Goal: Use online tool/utility: Utilize a website feature to perform a specific function

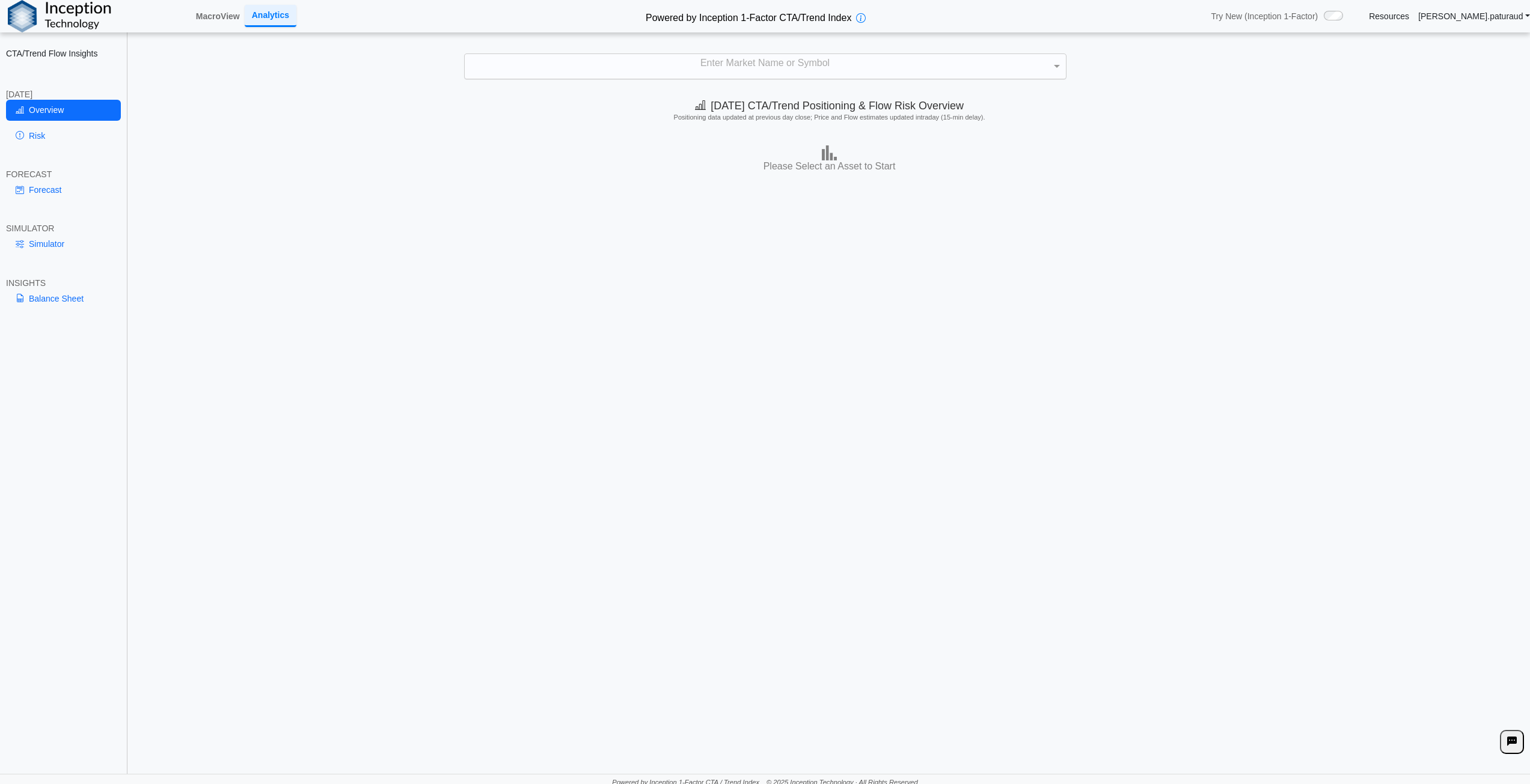
click at [819, 57] on div "Enter Market Name or Symbol" at bounding box center [765, 66] width 601 height 25
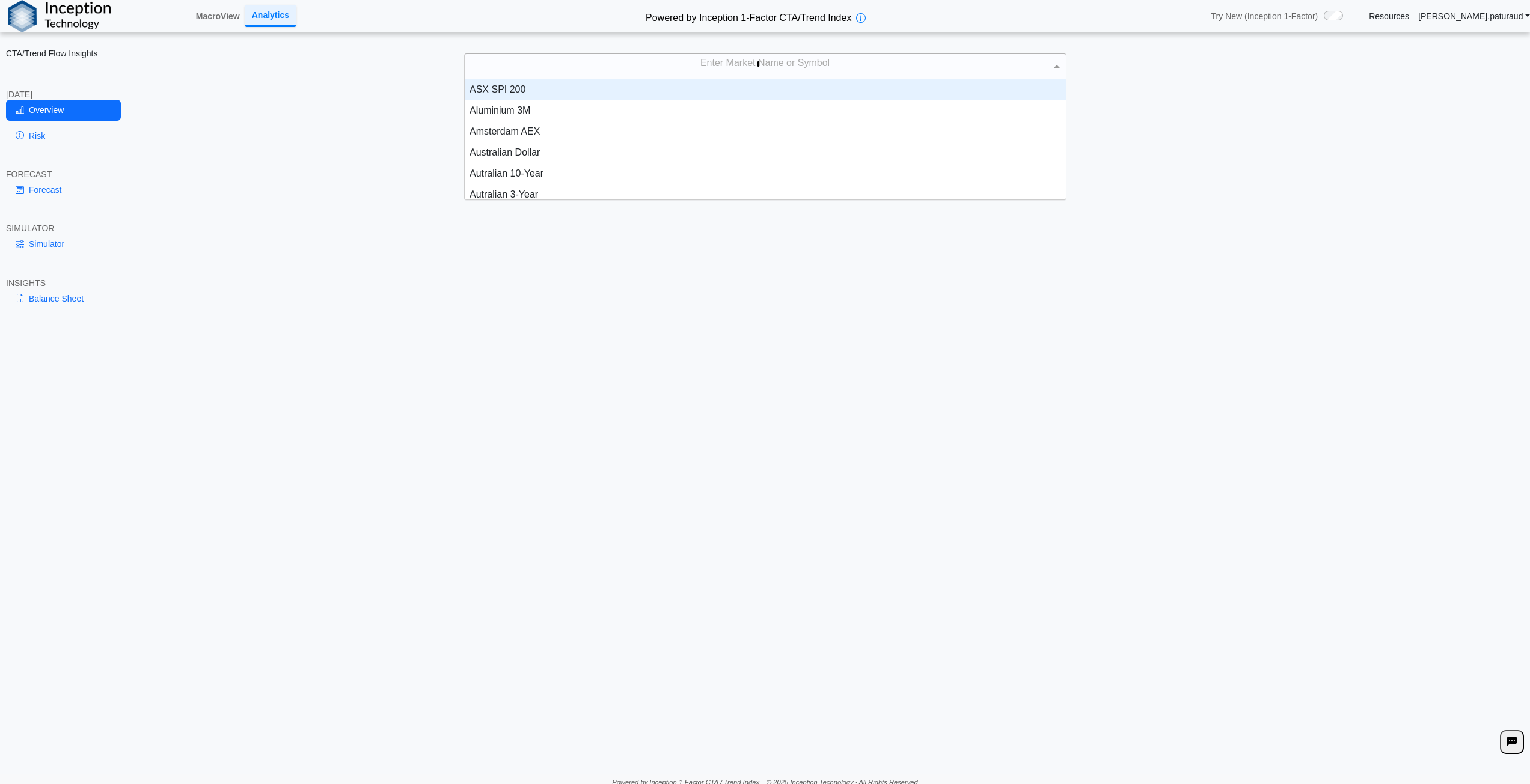
scroll to position [54, 592]
type input "*****"
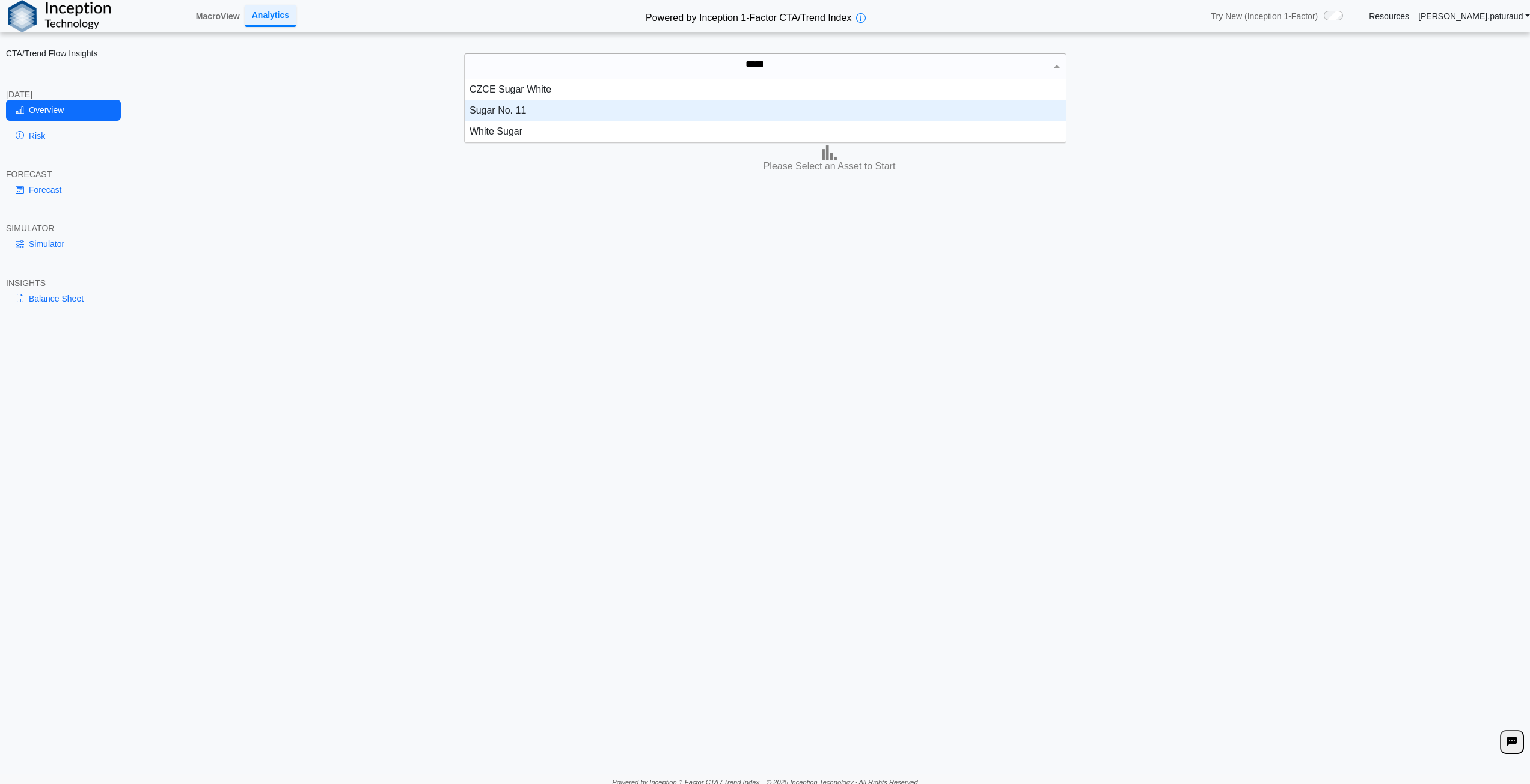
click at [530, 111] on div "Sugar No. 11" at bounding box center [765, 111] width 601 height 21
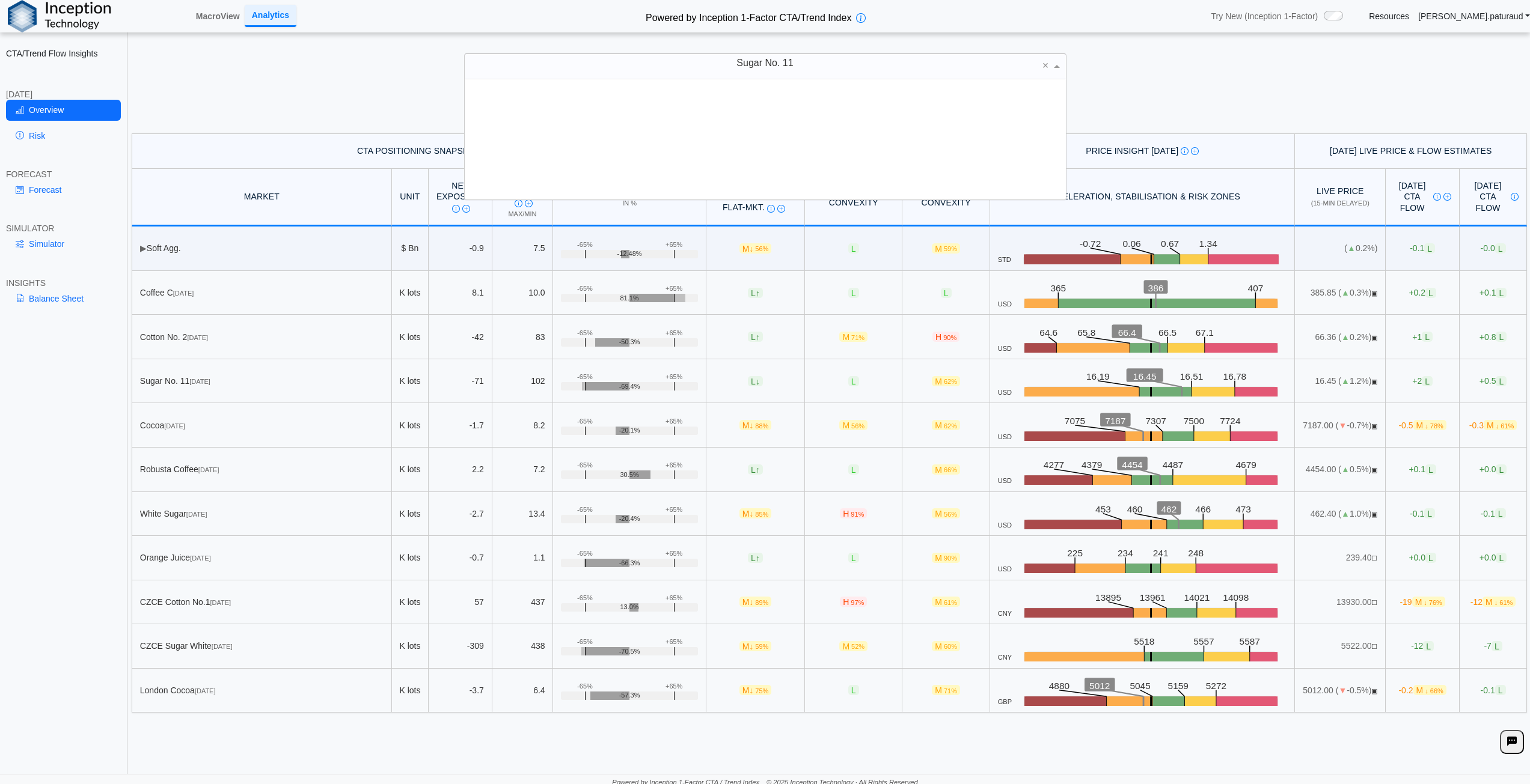
scroll to position [111, 592]
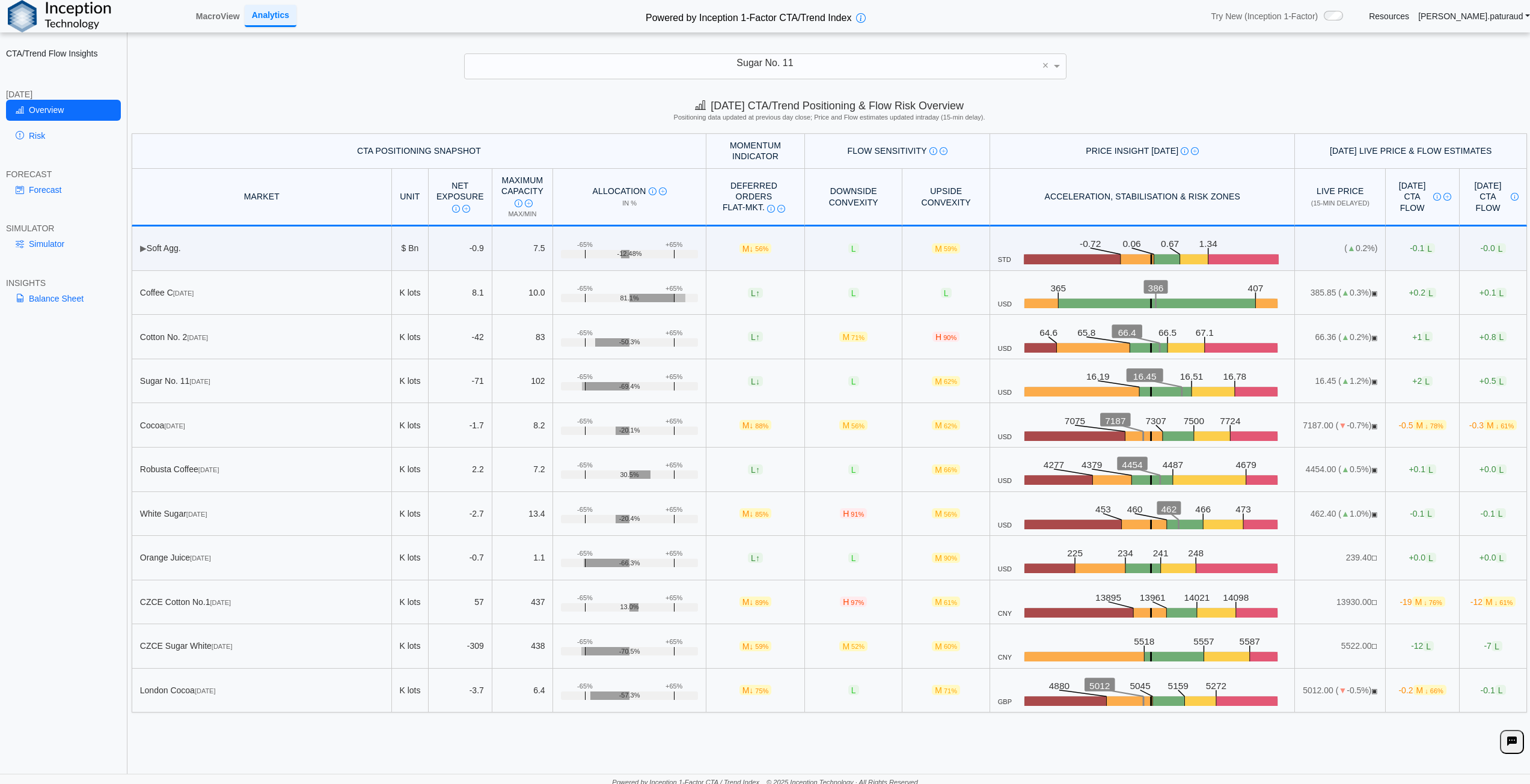
click at [1292, 87] on div "**********" at bounding box center [765, 394] width 1530 height 789
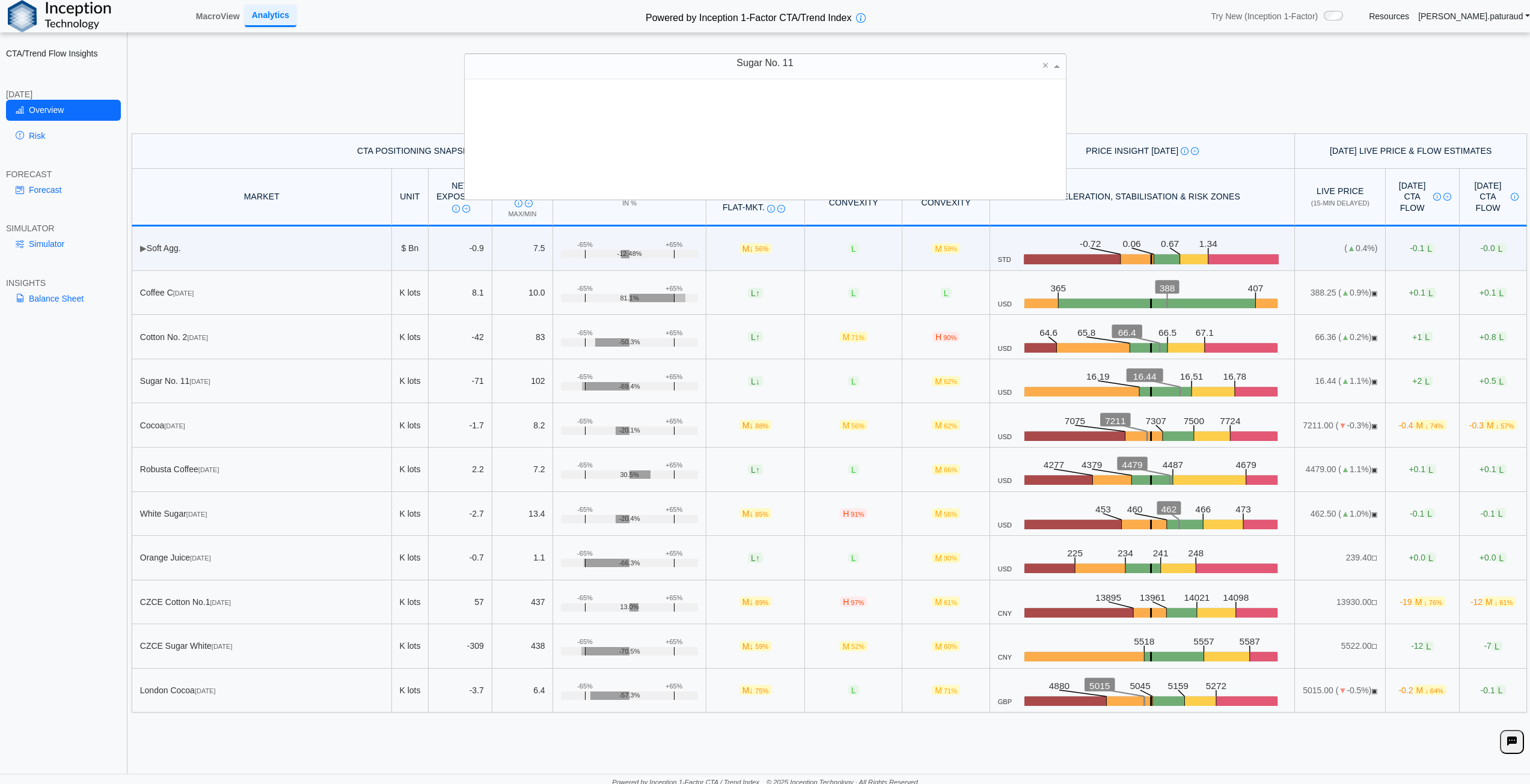
click at [1060, 66] on span at bounding box center [1059, 66] width 15 height 25
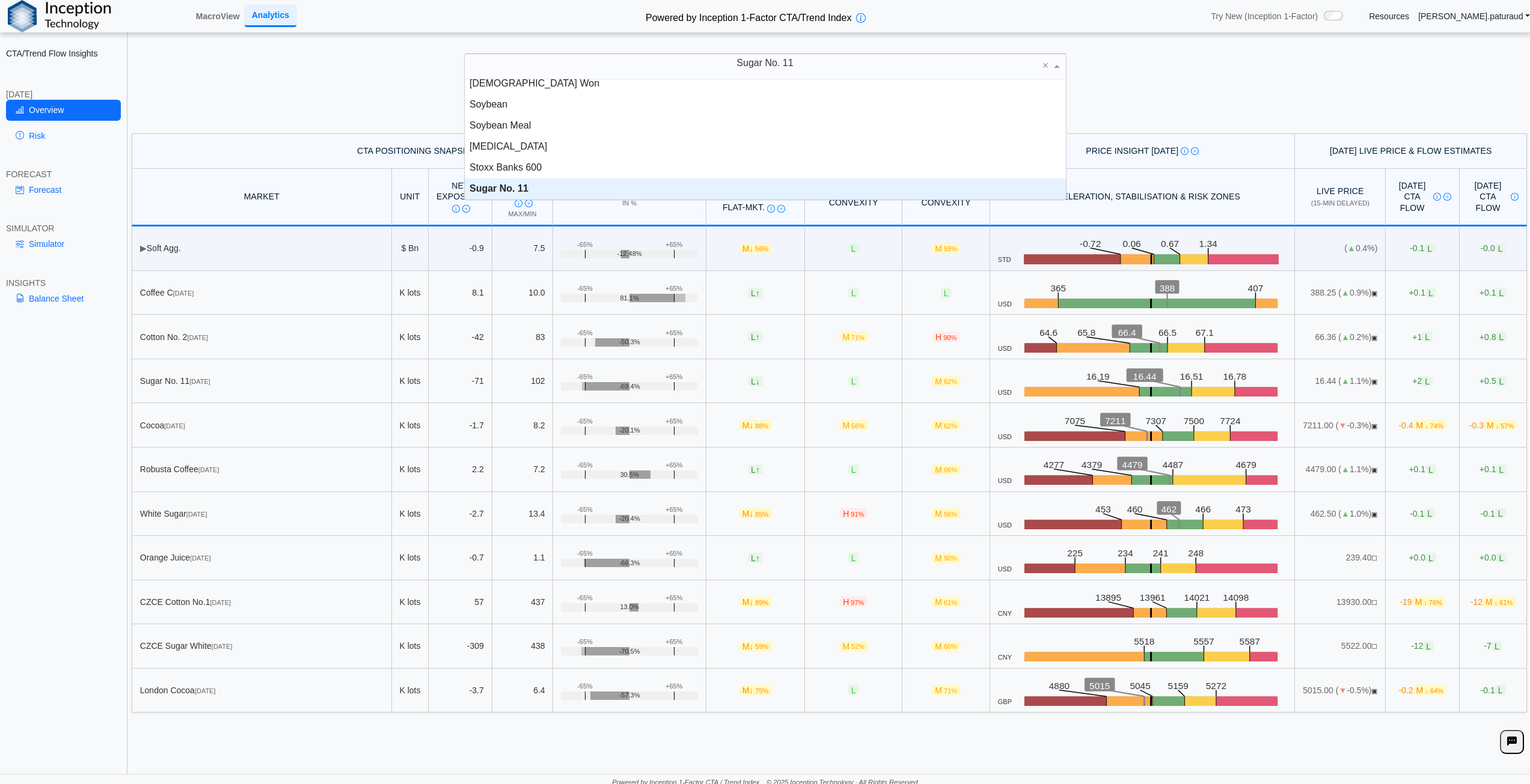
click at [1060, 66] on span at bounding box center [1059, 66] width 15 height 25
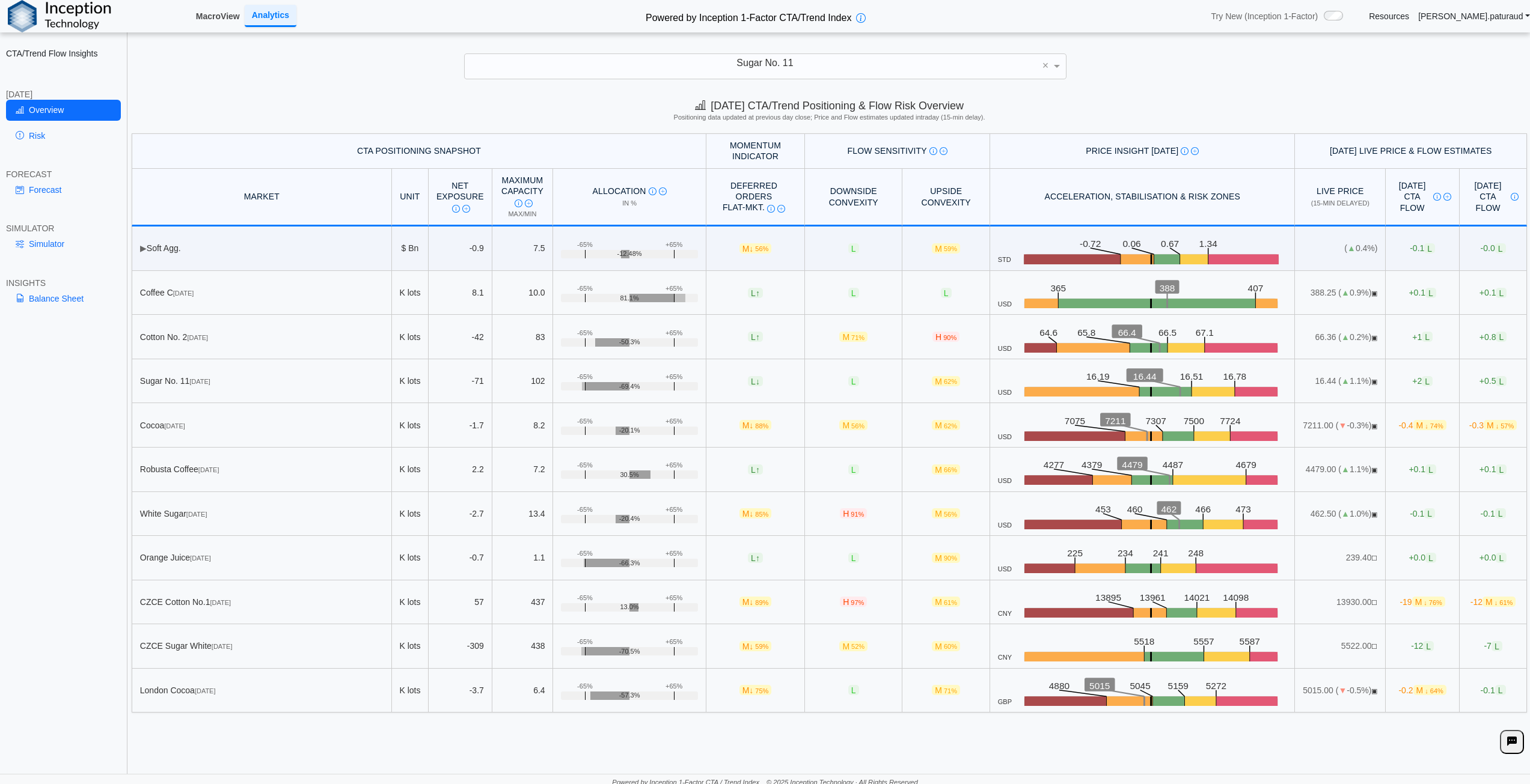
click at [227, 14] on link "MacroView" at bounding box center [218, 16] width 54 height 20
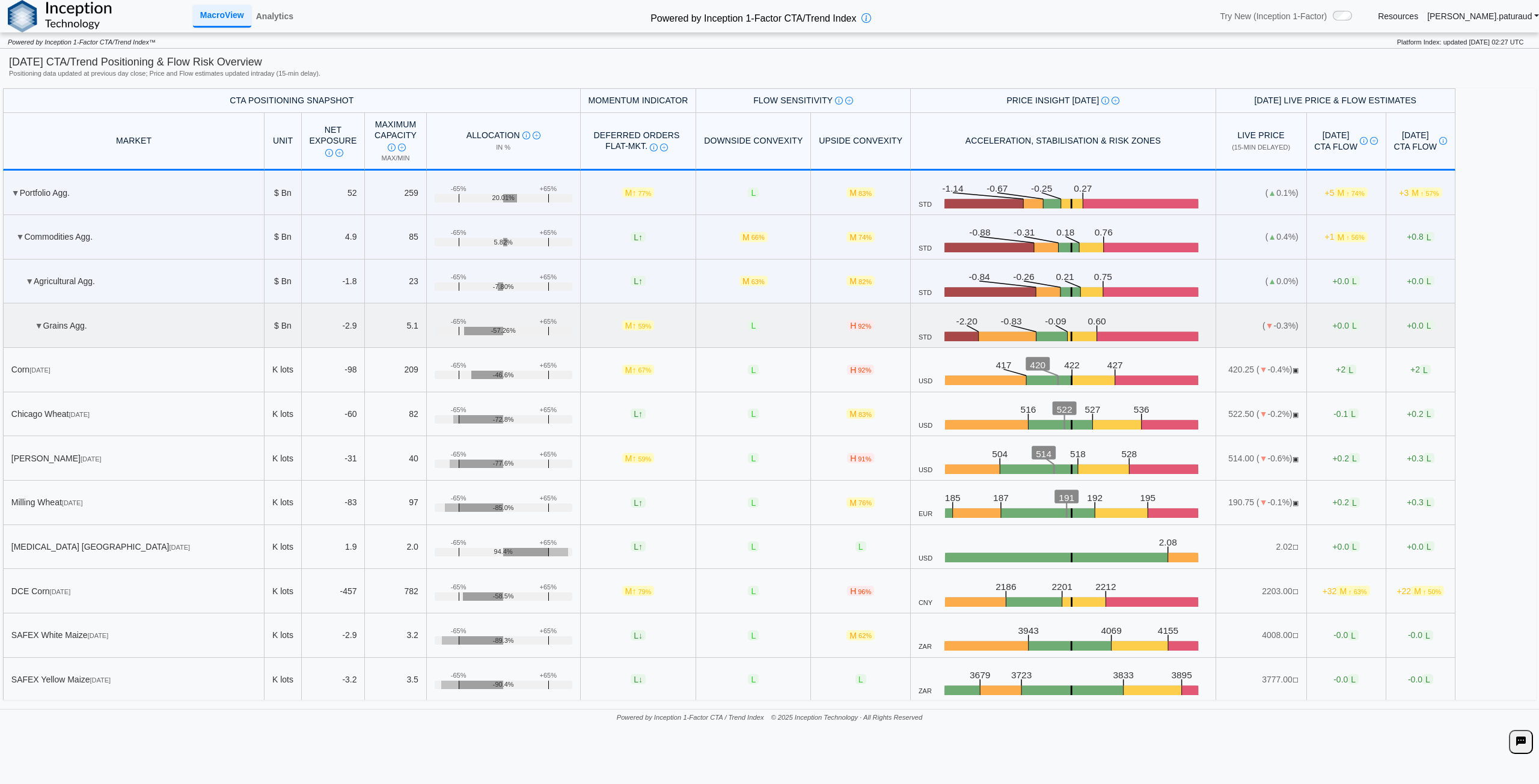
click at [37, 326] on span "▼" at bounding box center [38, 326] width 8 height 10
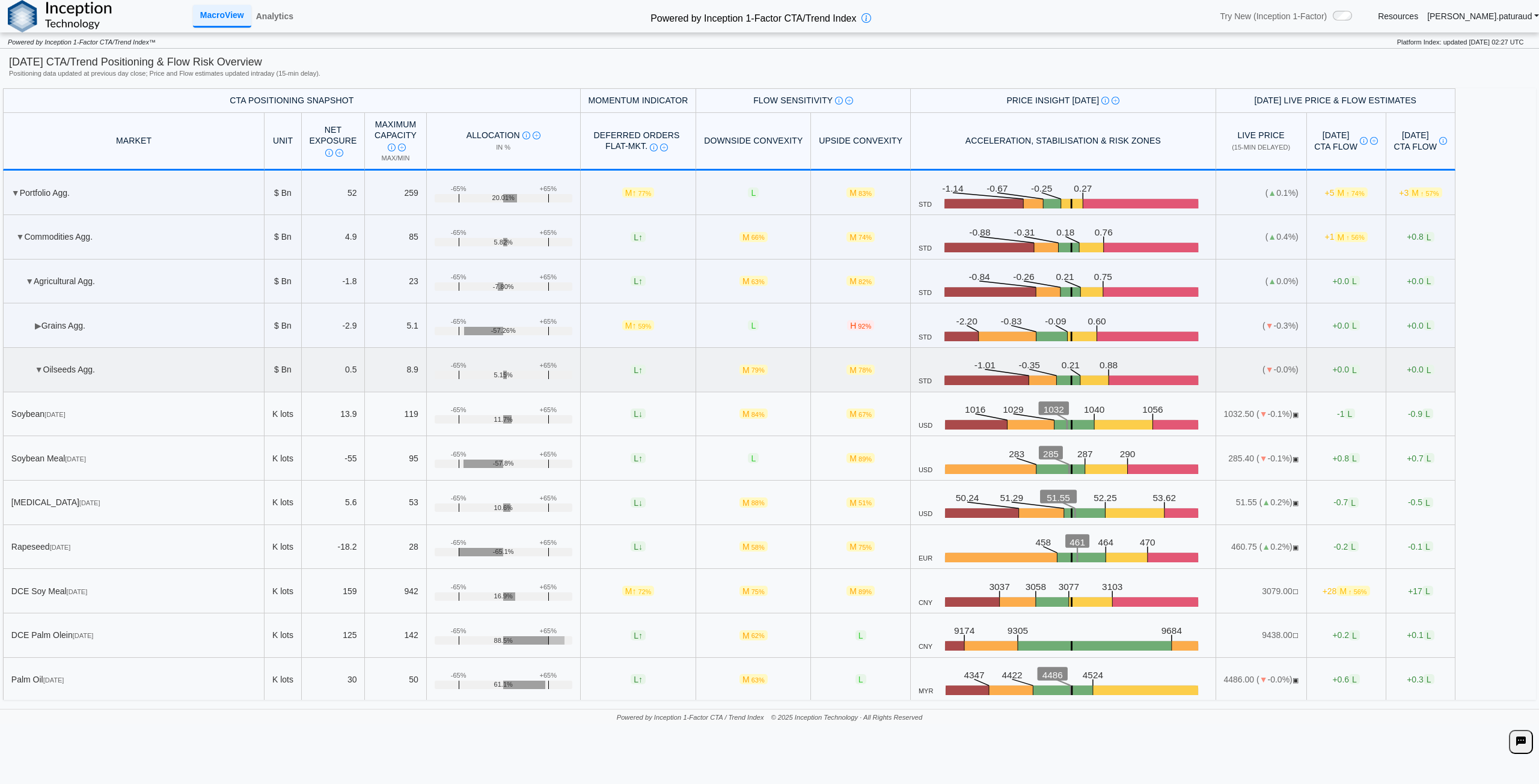
click at [38, 367] on span "▼" at bounding box center [38, 369] width 8 height 10
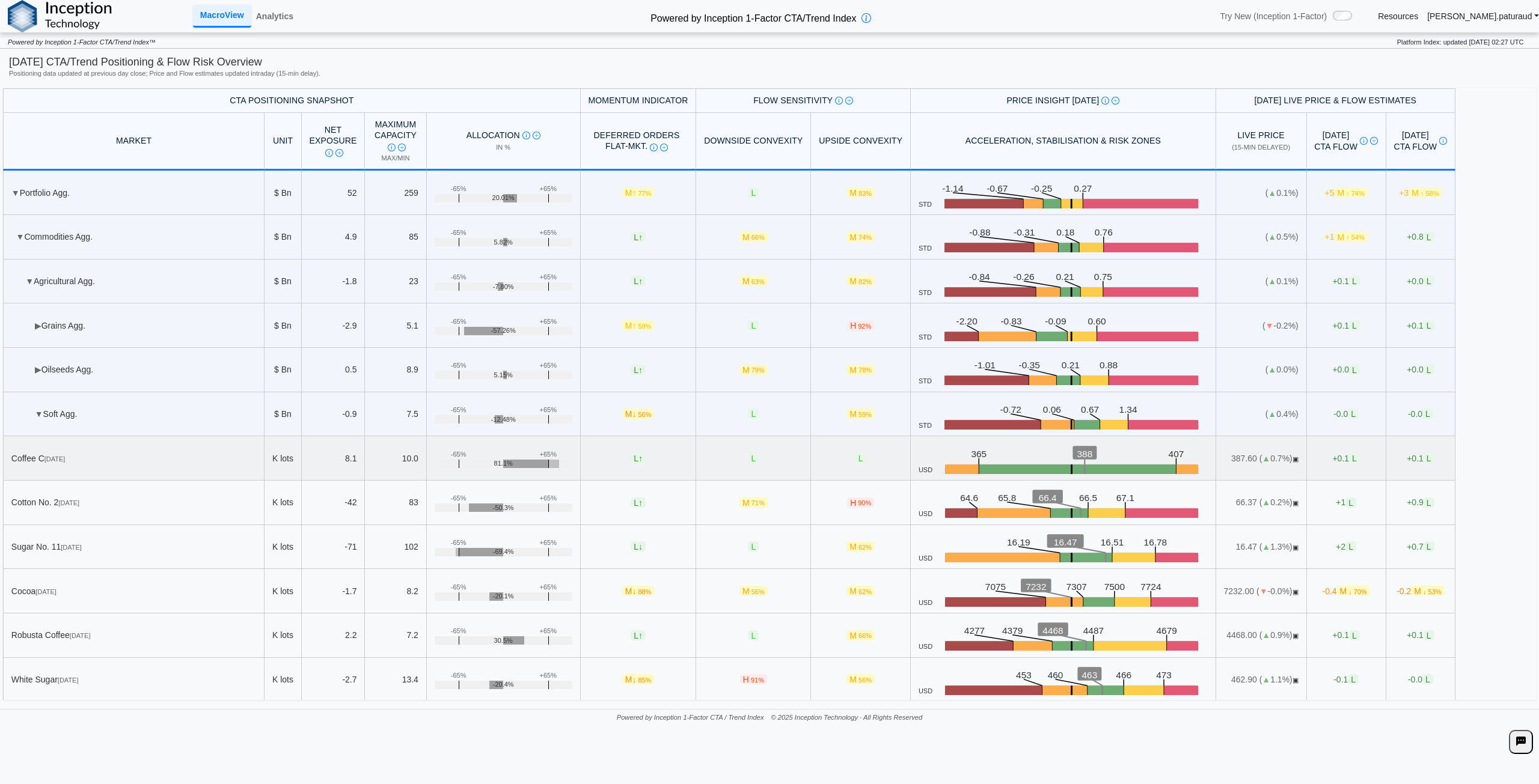
click at [995, 449] on icon ".zone-text { font-size: 22px; font-weight: 500; text-anchor: middle; } .price-m…" at bounding box center [1070, 458] width 275 height 31
click at [1033, 462] on icon ".zone-text { font-size: 22px; font-weight: 500; text-anchor: middle; } .price-m…" at bounding box center [1070, 458] width 275 height 31
click at [271, 18] on link "Analytics" at bounding box center [274, 16] width 47 height 20
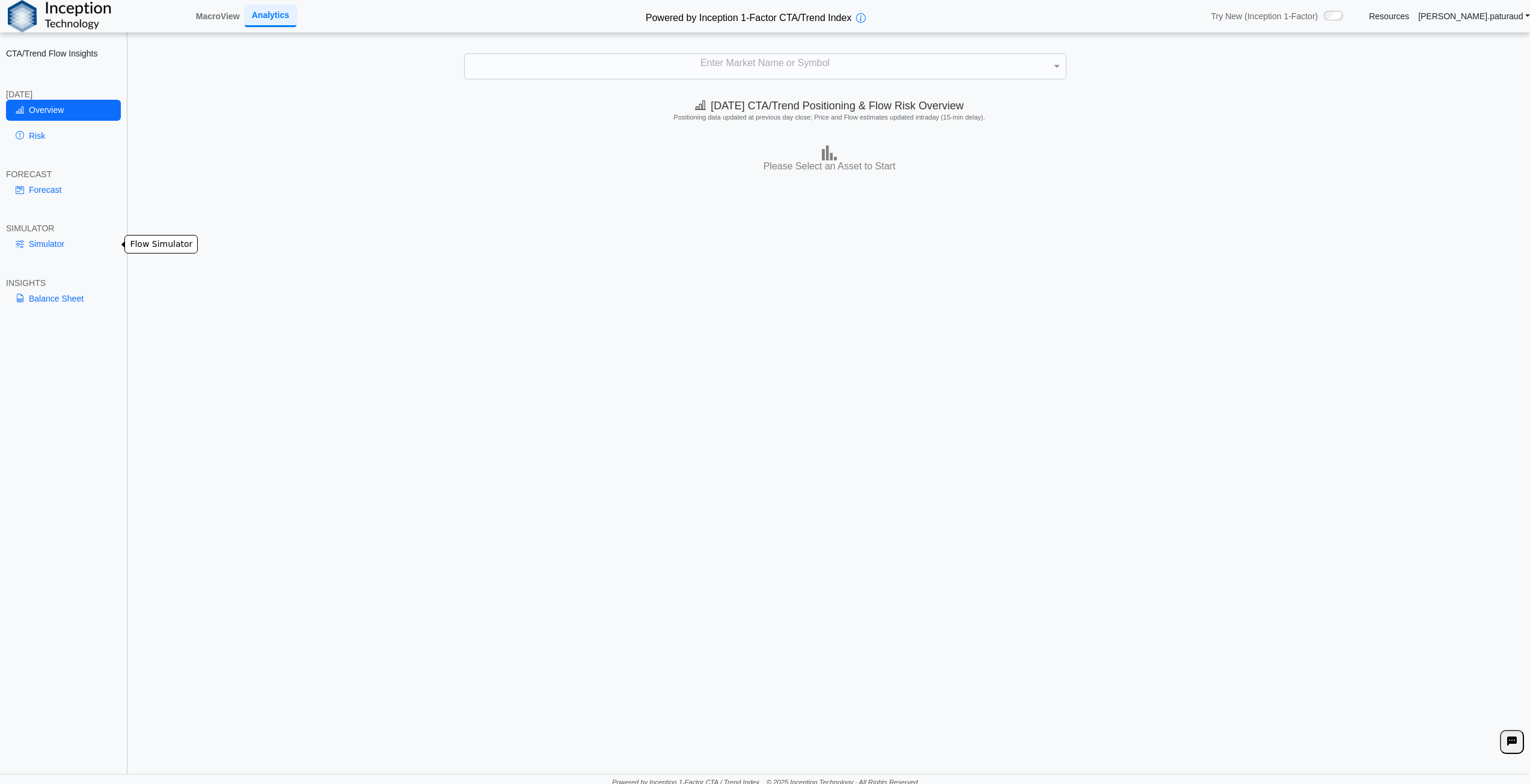
click at [55, 243] on link "Simulator" at bounding box center [63, 243] width 115 height 20
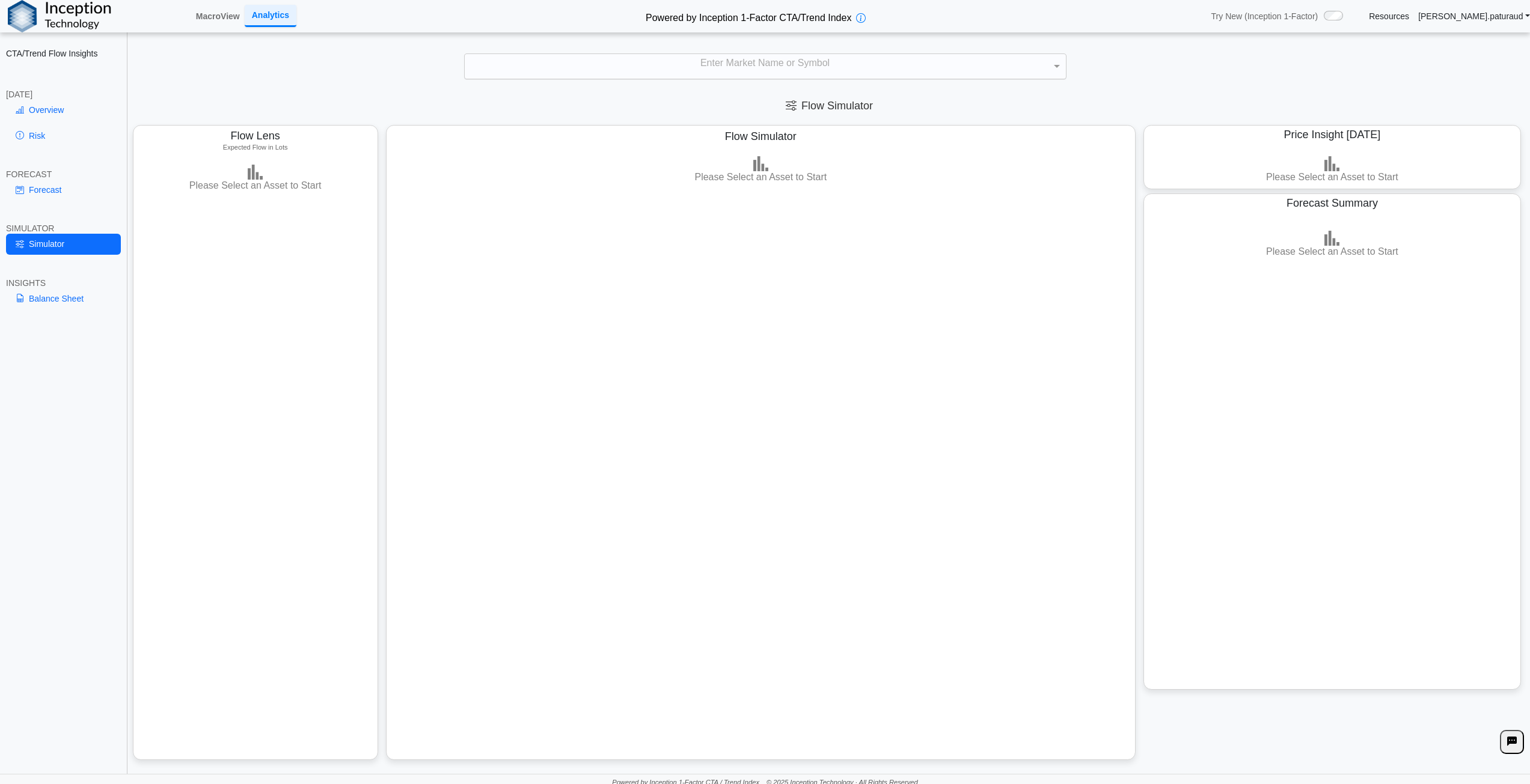
click at [793, 68] on div "Enter Market Name or Symbol" at bounding box center [765, 66] width 601 height 25
type input "******"
click at [560, 90] on div "Coffee C" at bounding box center [765, 90] width 601 height 21
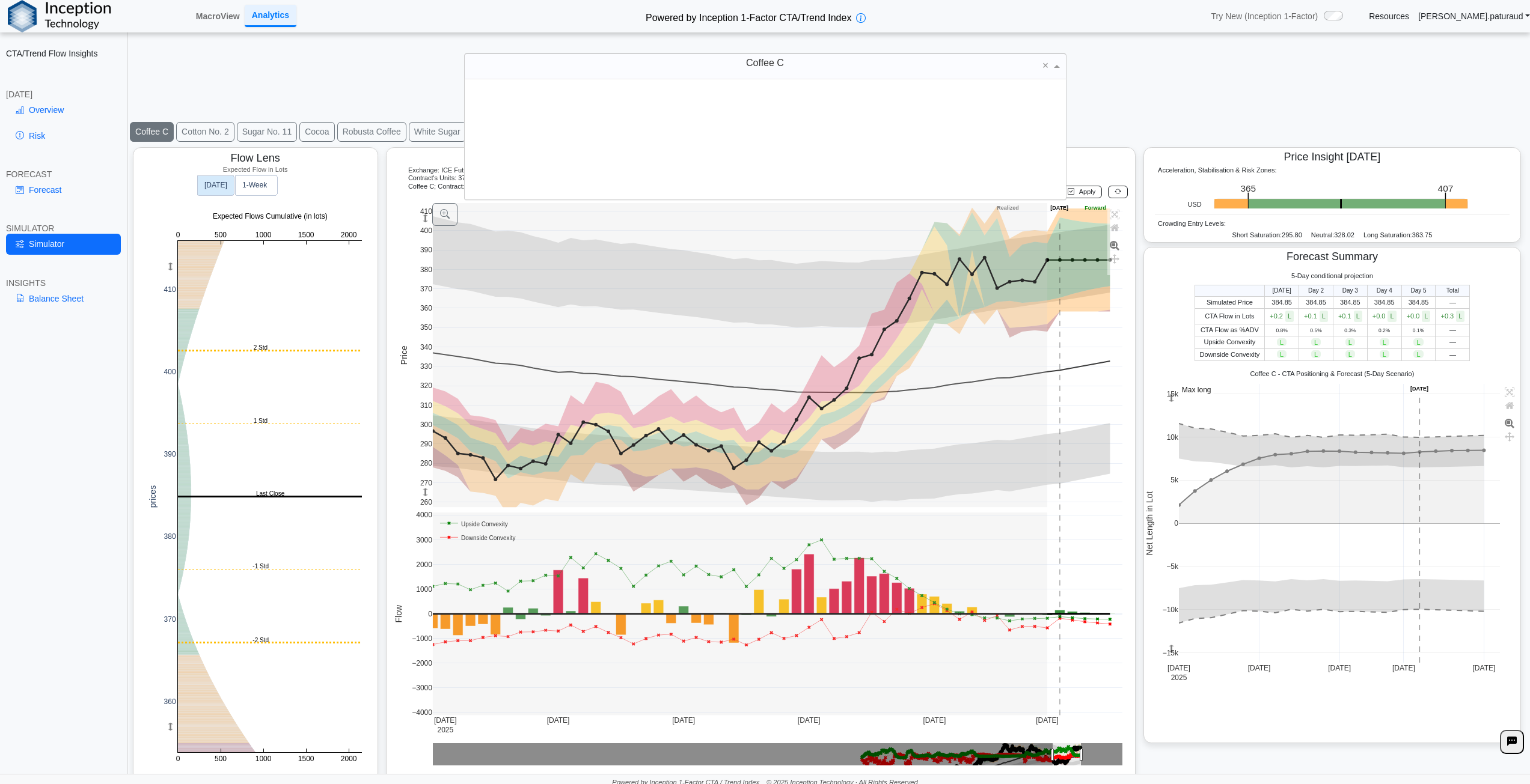
scroll to position [111, 592]
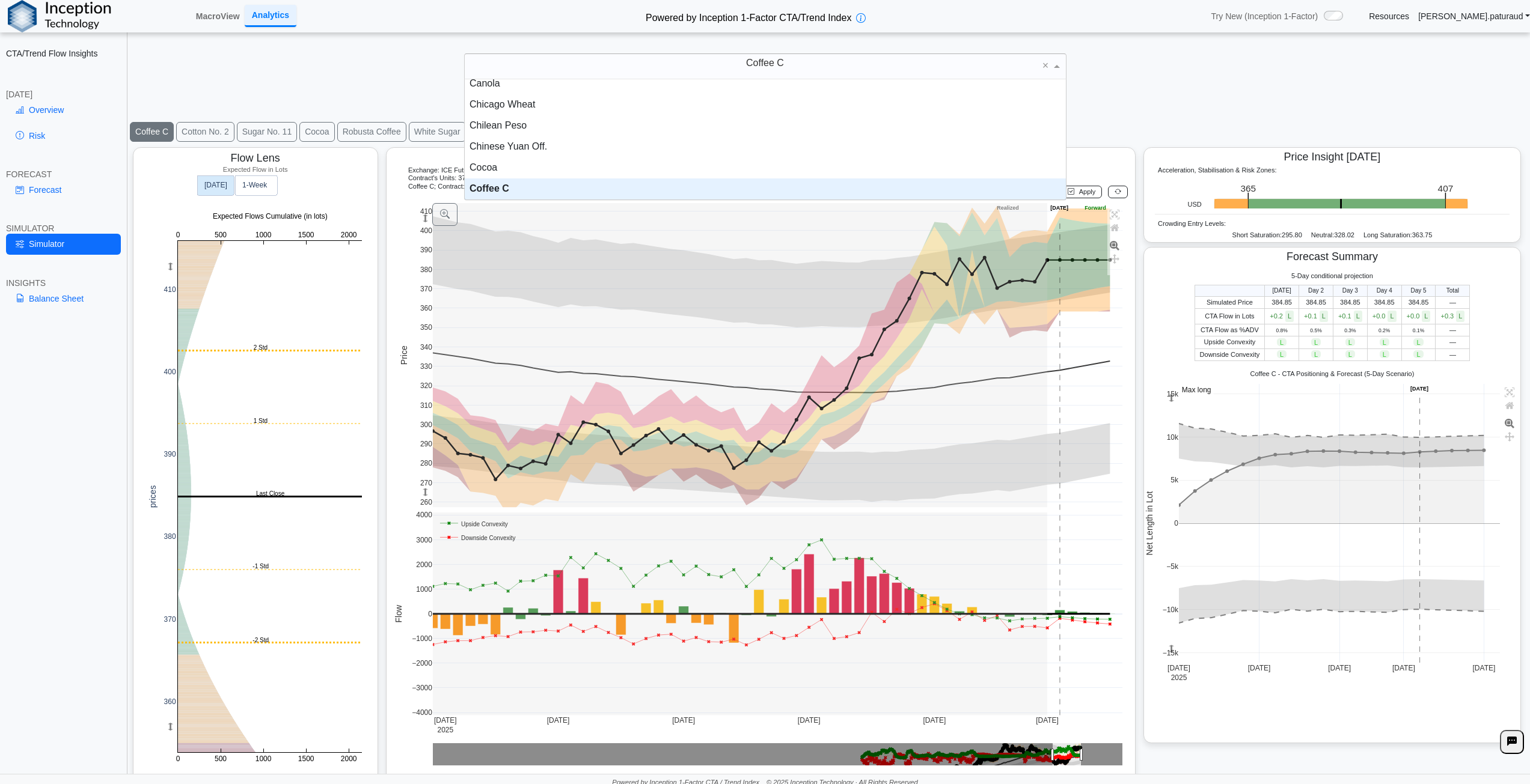
drag, startPoint x: 808, startPoint y: 67, endPoint x: 704, endPoint y: 58, distance: 104.4
click at [707, 60] on div "Coffee C" at bounding box center [765, 66] width 601 height 25
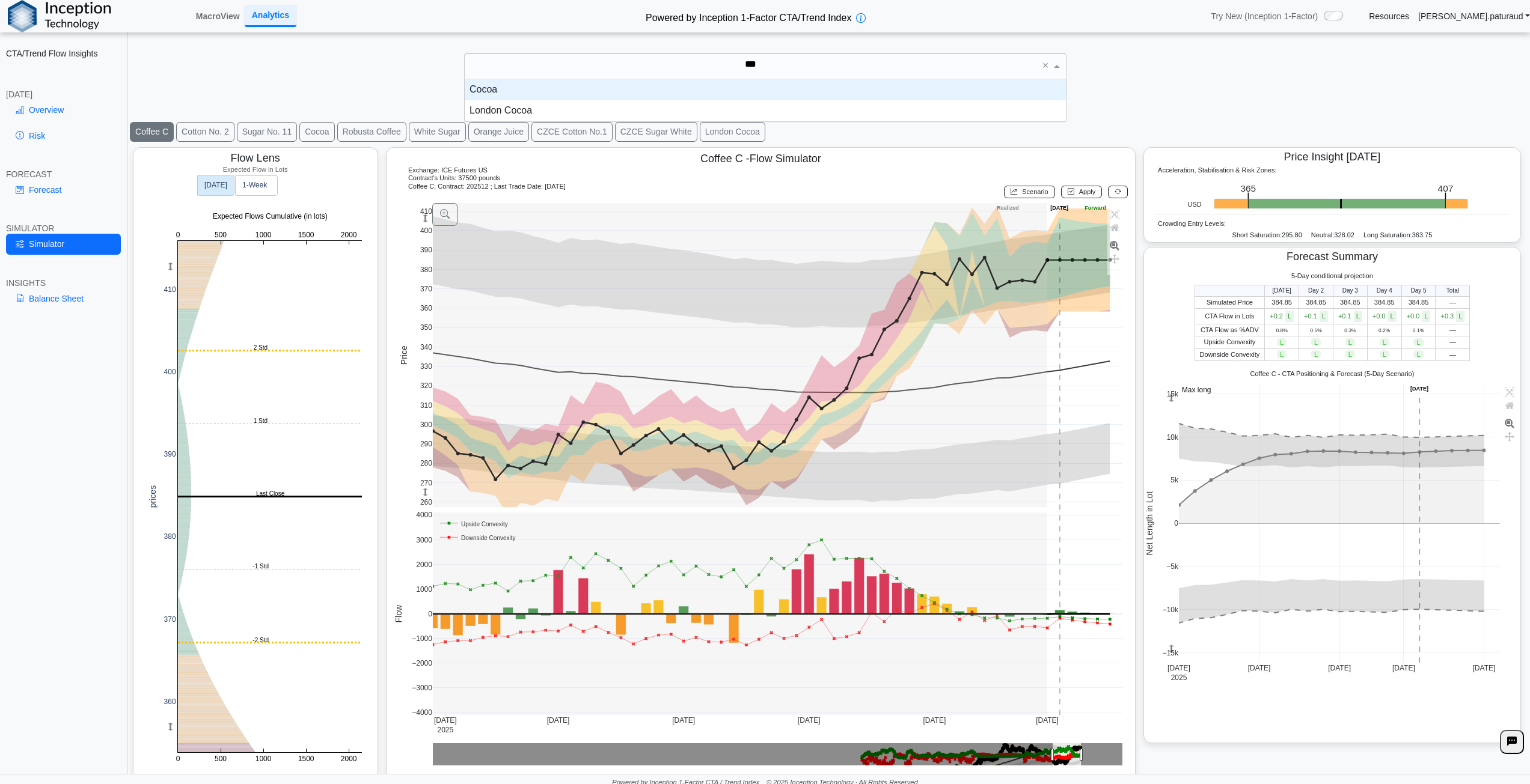
scroll to position [33, 592]
type input "*****"
click at [546, 92] on div "Cocoa" at bounding box center [765, 90] width 601 height 21
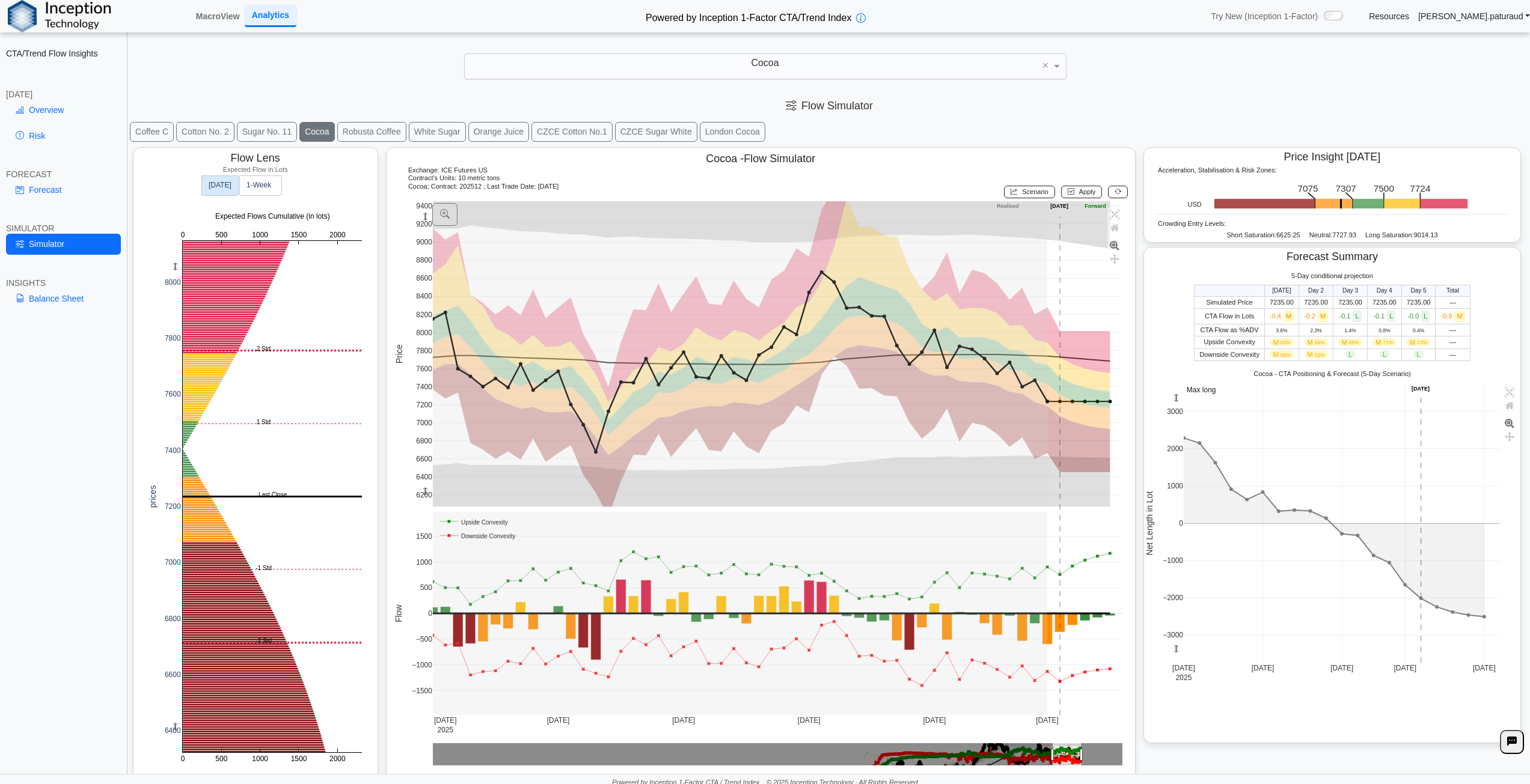
click at [1115, 108] on div "Flow Simulator" at bounding box center [829, 106] width 1401 height 29
click at [60, 511] on div "CTA/Trend Flow Insights TODAY Overview Risk FORECAST Forecast SIMULATOR Simulat…" at bounding box center [63, 392] width 127 height 784
